Goal: Task Accomplishment & Management: Manage account settings

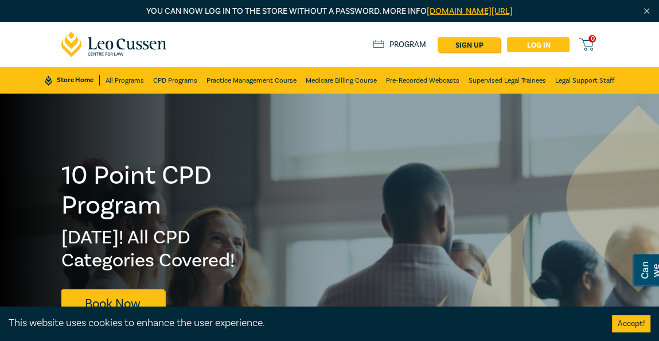
click at [525, 42] on link "Log in" at bounding box center [538, 44] width 63 height 15
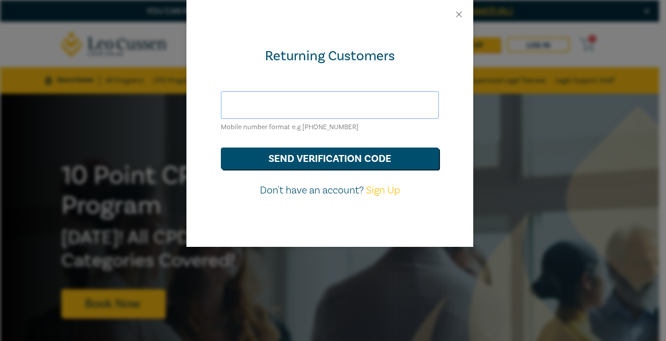
click at [364, 110] on input "text" at bounding box center [330, 105] width 218 height 28
type input "案"
click at [422, 129] on div "[PHONE_NUMBER] Mobile number format e.g [PHONE_NUMBER]" at bounding box center [330, 112] width 218 height 42
click at [399, 173] on form "[PHONE_NUMBER] Mobile number format e.g [PHONE_NUMBER] send verification code D…" at bounding box center [330, 144] width 218 height 107
click at [403, 159] on button "send verification code" at bounding box center [330, 158] width 218 height 22
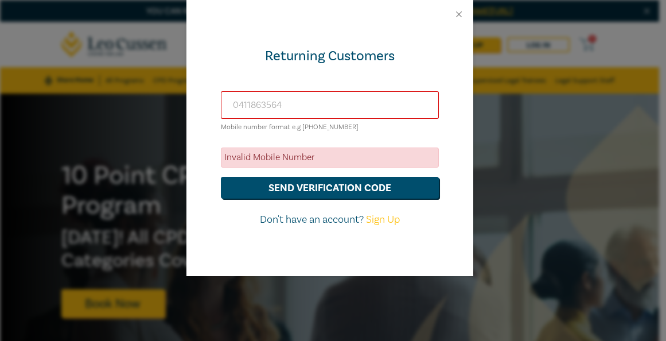
click at [236, 106] on input "0411863564" at bounding box center [330, 105] width 218 height 28
type input "[PHONE_NUMBER]"
click at [221, 177] on button "send verification code" at bounding box center [330, 188] width 218 height 22
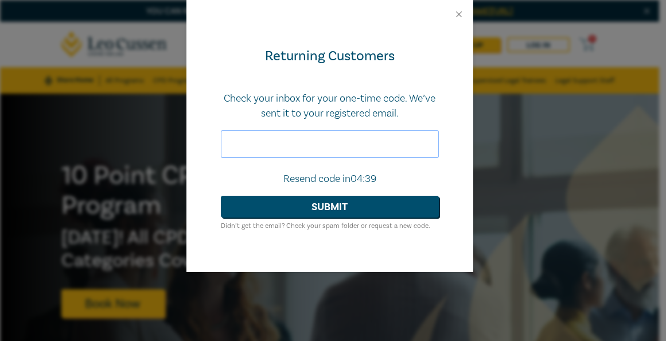
click at [321, 142] on input "text" at bounding box center [330, 144] width 218 height 28
click at [457, 13] on button "Close" at bounding box center [459, 14] width 10 height 10
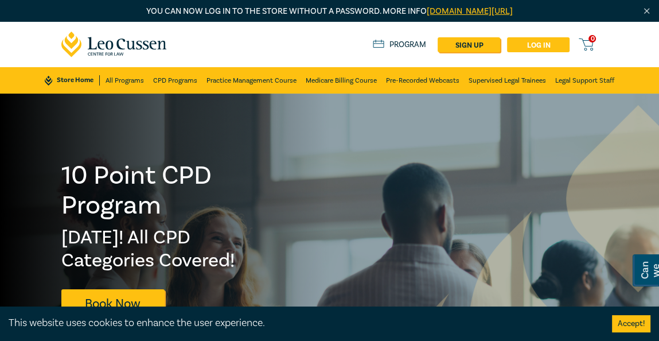
click at [533, 44] on link "Log in" at bounding box center [538, 44] width 63 height 15
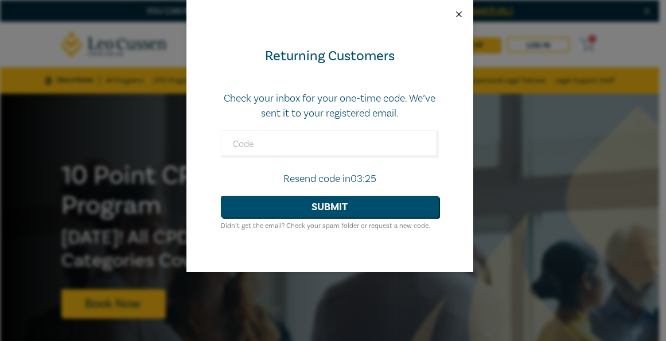
click at [460, 13] on button "Close" at bounding box center [459, 14] width 10 height 10
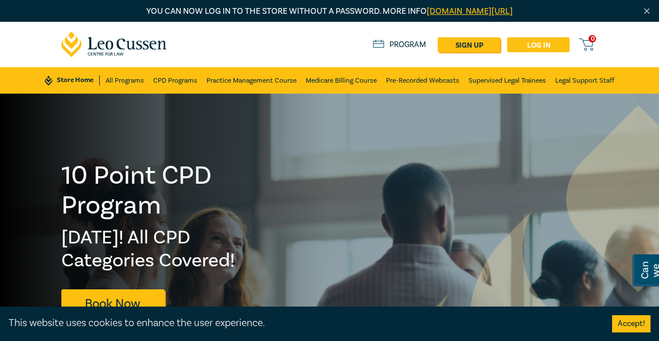
click at [550, 41] on link "Log in" at bounding box center [538, 44] width 63 height 15
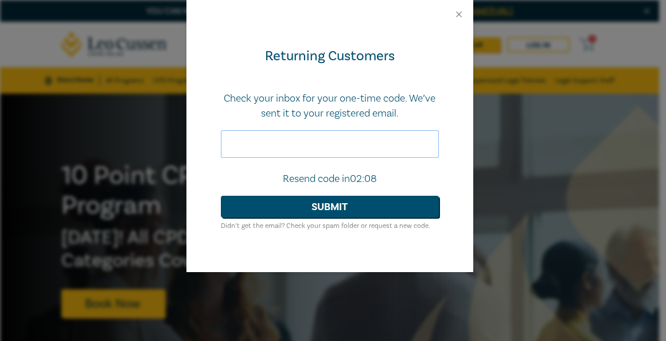
click at [402, 136] on input "text" at bounding box center [330, 144] width 218 height 28
click at [404, 132] on input "text" at bounding box center [330, 144] width 218 height 28
click at [387, 101] on p "Check your inbox for your one-time code. We’ve sent it to your registered email." at bounding box center [330, 106] width 218 height 30
click at [384, 123] on form "Check your inbox for your one-time code. We’ve sent it to your registered email…" at bounding box center [330, 161] width 218 height 141
click at [380, 135] on input "text" at bounding box center [330, 144] width 218 height 28
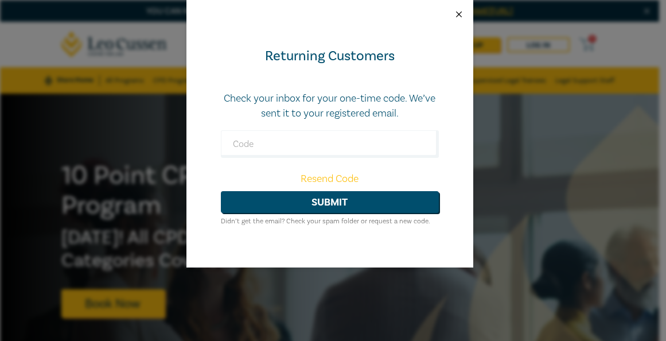
click at [459, 13] on button "Close" at bounding box center [459, 14] width 10 height 10
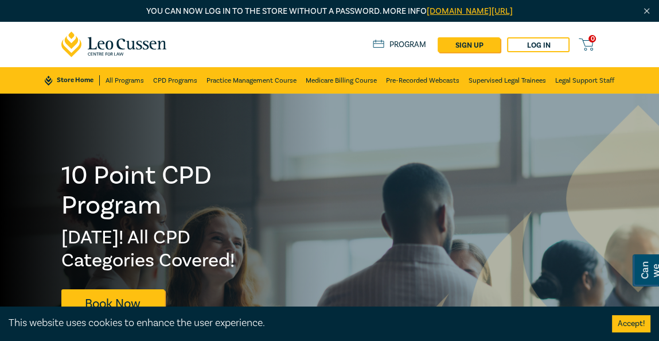
click at [414, 38] on div "Store Home About us Program sign up Log in 0" at bounding box center [485, 44] width 225 height 15
click at [410, 48] on link "Program" at bounding box center [399, 45] width 53 height 10
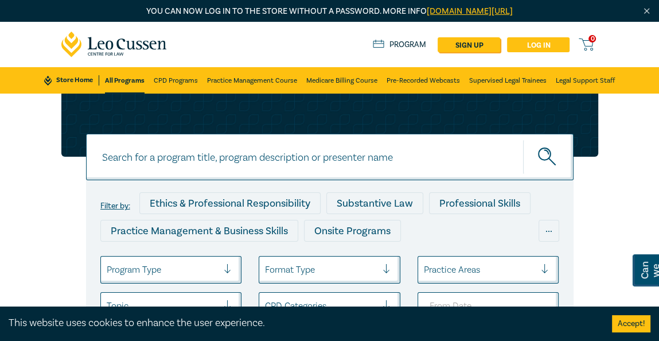
click at [536, 46] on link "Log in" at bounding box center [538, 44] width 63 height 15
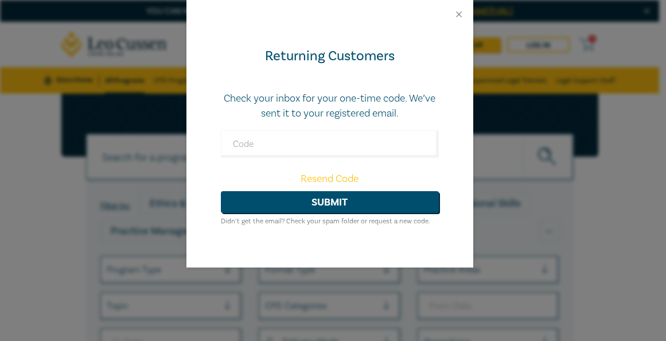
click at [451, 9] on div at bounding box center [329, 14] width 287 height 29
click at [461, 15] on button "Close" at bounding box center [459, 14] width 10 height 10
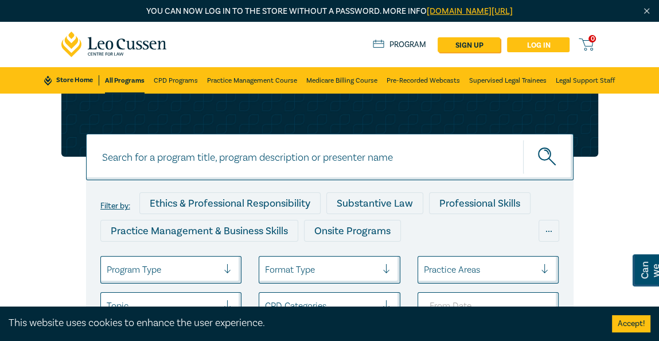
click at [541, 46] on link "Log in" at bounding box center [538, 44] width 63 height 15
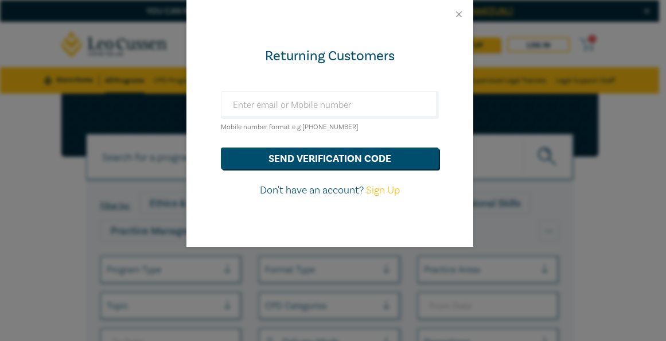
click at [310, 126] on small "Mobile number format e.g [PHONE_NUMBER]" at bounding box center [290, 127] width 138 height 9
click at [454, 15] on button "Close" at bounding box center [459, 14] width 10 height 10
